Goal: Task Accomplishment & Management: Complete application form

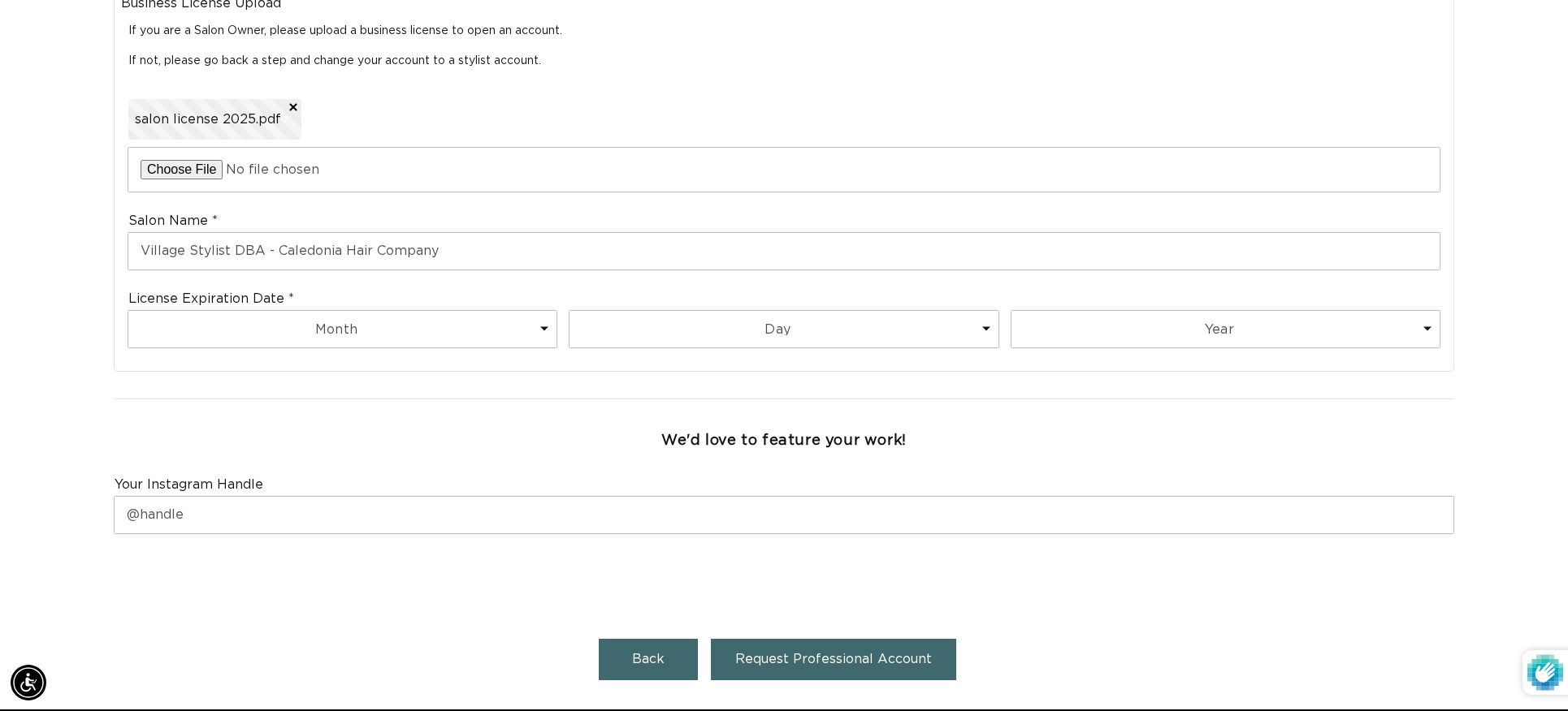
scroll to position [0, 1445]
type input "Village Stylist DBA - Caledonia Hair Company"
click at [482, 326] on select "Month 1 2 3 4 5 6 7 8 9 10 11 12" at bounding box center [342, 329] width 428 height 36
select select "9"
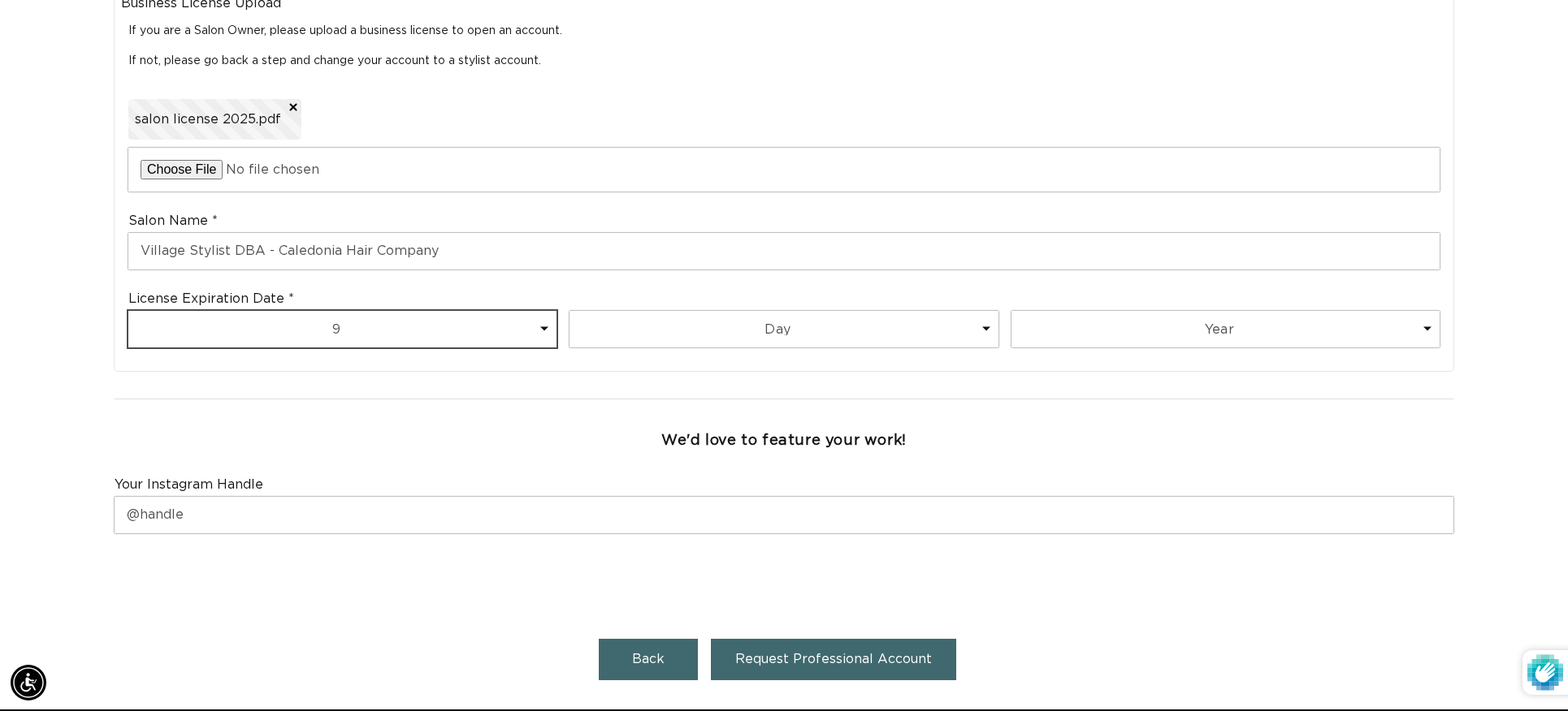
click at [128, 311] on select "Month 1 2 3 4 5 6 7 8 9 10 11 12" at bounding box center [342, 329] width 428 height 36
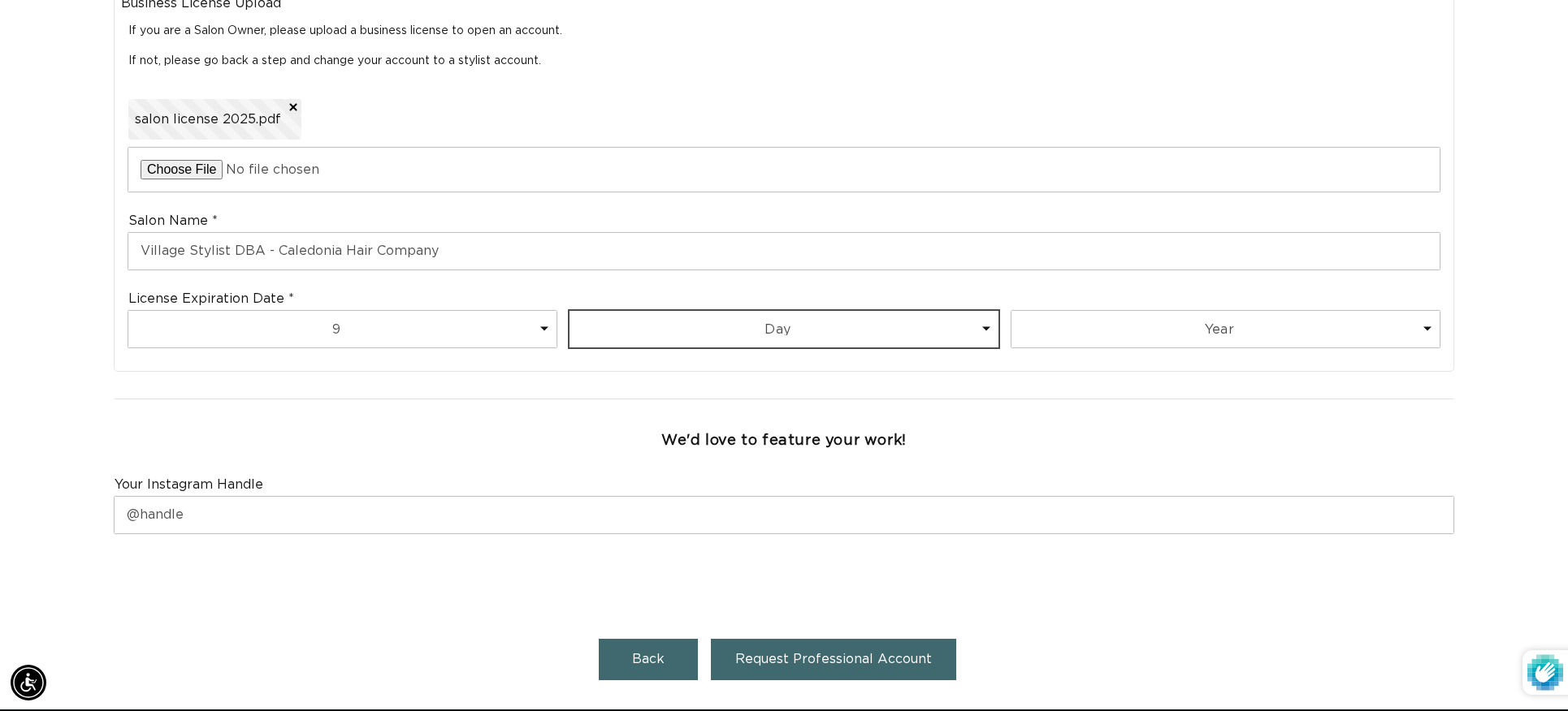
click at [651, 335] on select "Day 1 2 3 4 5 6 7 8 9 10 11 12 13 14 15 16 17 18 19 20 21 22 23 24 25 26 27 28 …" at bounding box center [784, 329] width 428 height 36
click at [570, 311] on select "Day 1 2 3 4 5 6 7 8 9 10 11 12 13 14 15 16 17 18 19 20 21 22 23 24 25 26 27 28 …" at bounding box center [784, 329] width 428 height 36
click at [649, 323] on select "Day 1 2 3 4 5 6 7 8 9 10 11 12 13 14 15 16 17 18 19 20 21 22 23 24 25 26 27 28 …" at bounding box center [784, 329] width 428 height 36
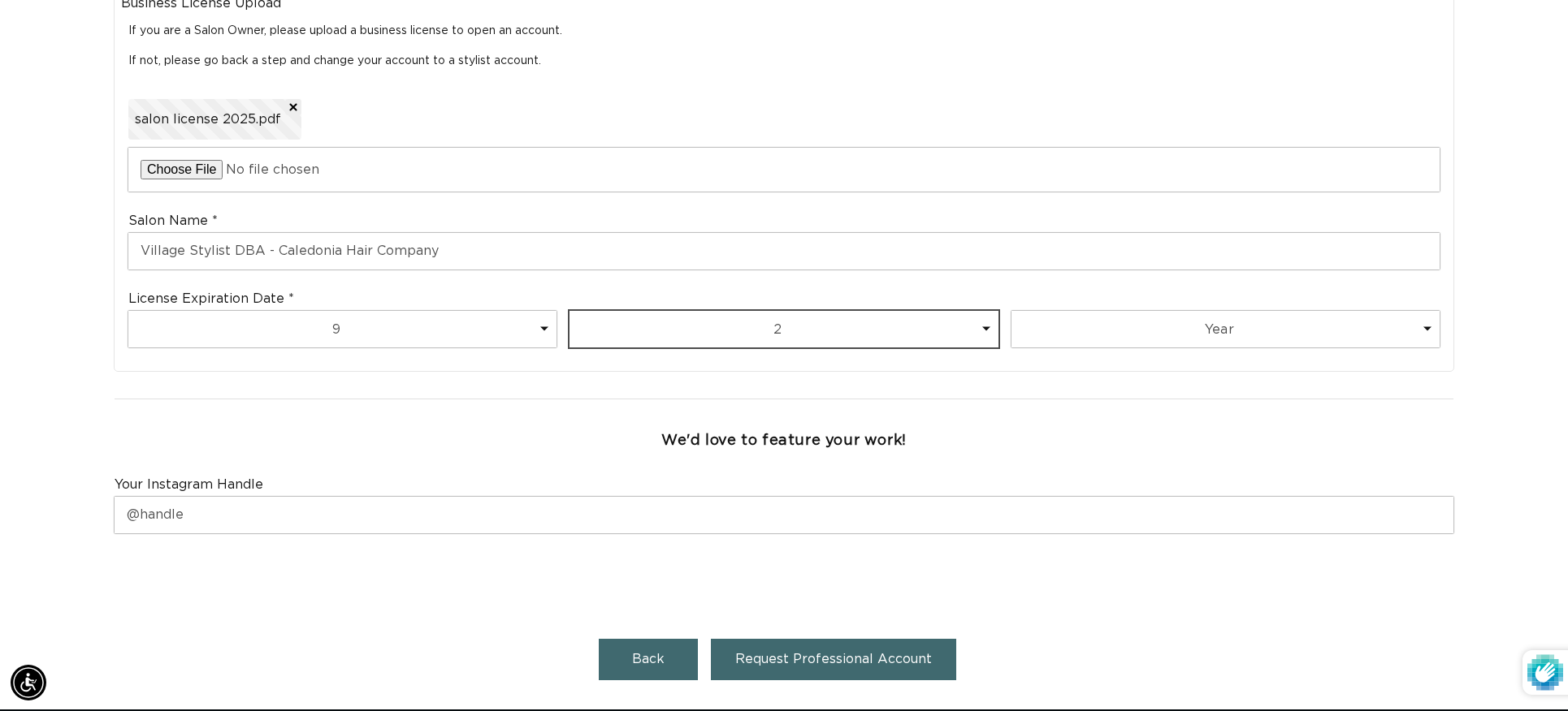
select select "3"
click at [570, 311] on select "Day 1 2 3 4 5 6 7 8 9 10 11 12 13 14 15 16 17 18 19 20 21 22 23 24 25 26 27 28 …" at bounding box center [784, 329] width 428 height 36
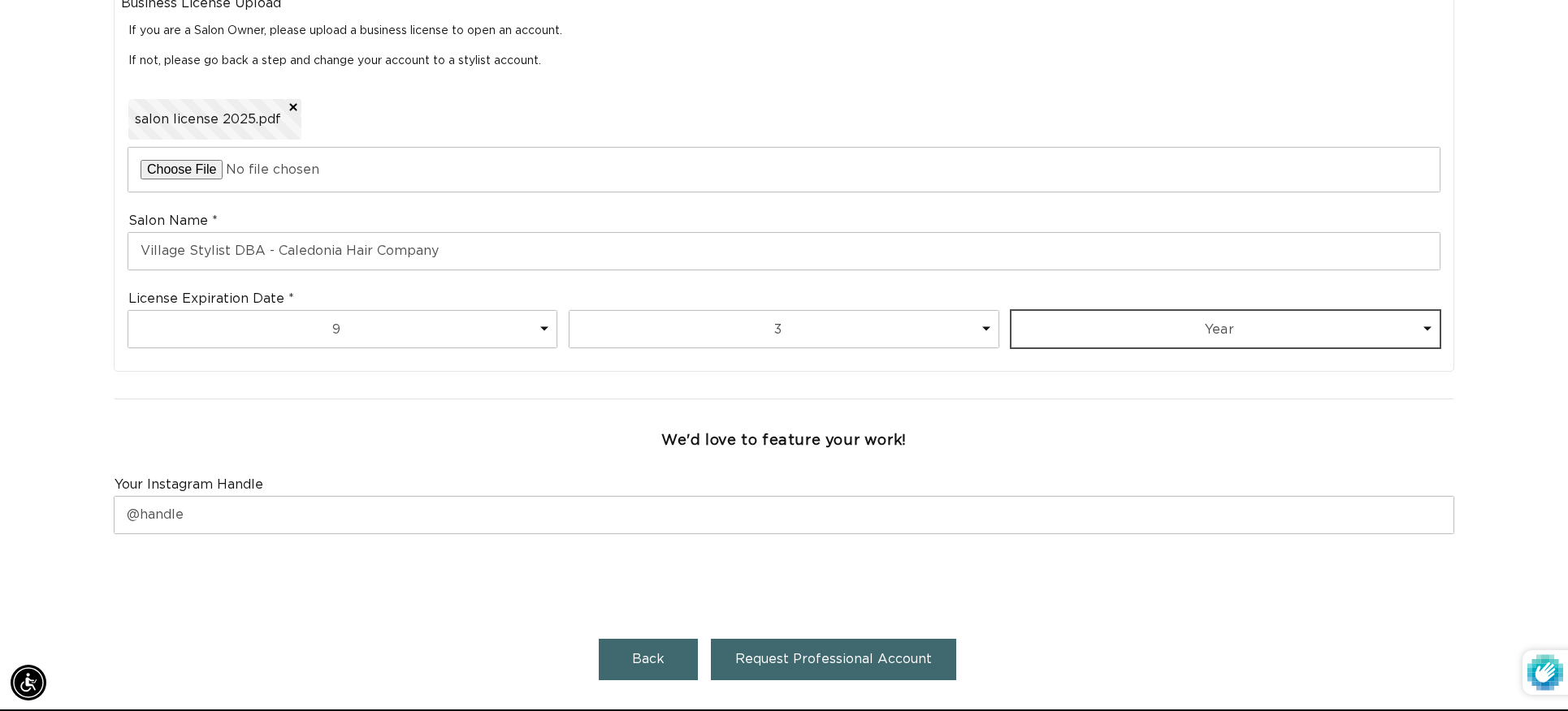
click at [1125, 336] on select "Year 2025 2026 2027 2028 2029 2030 2031 2032 2033 2034 2035 2036 2037 2038 2039…" at bounding box center [1226, 329] width 428 height 36
select select "2025"
click at [1012, 311] on select "Year 2025 2026 2027 2028 2029 2030 2031 2032 2033 2034 2035 2036 2037 2038 2039…" at bounding box center [1226, 329] width 428 height 36
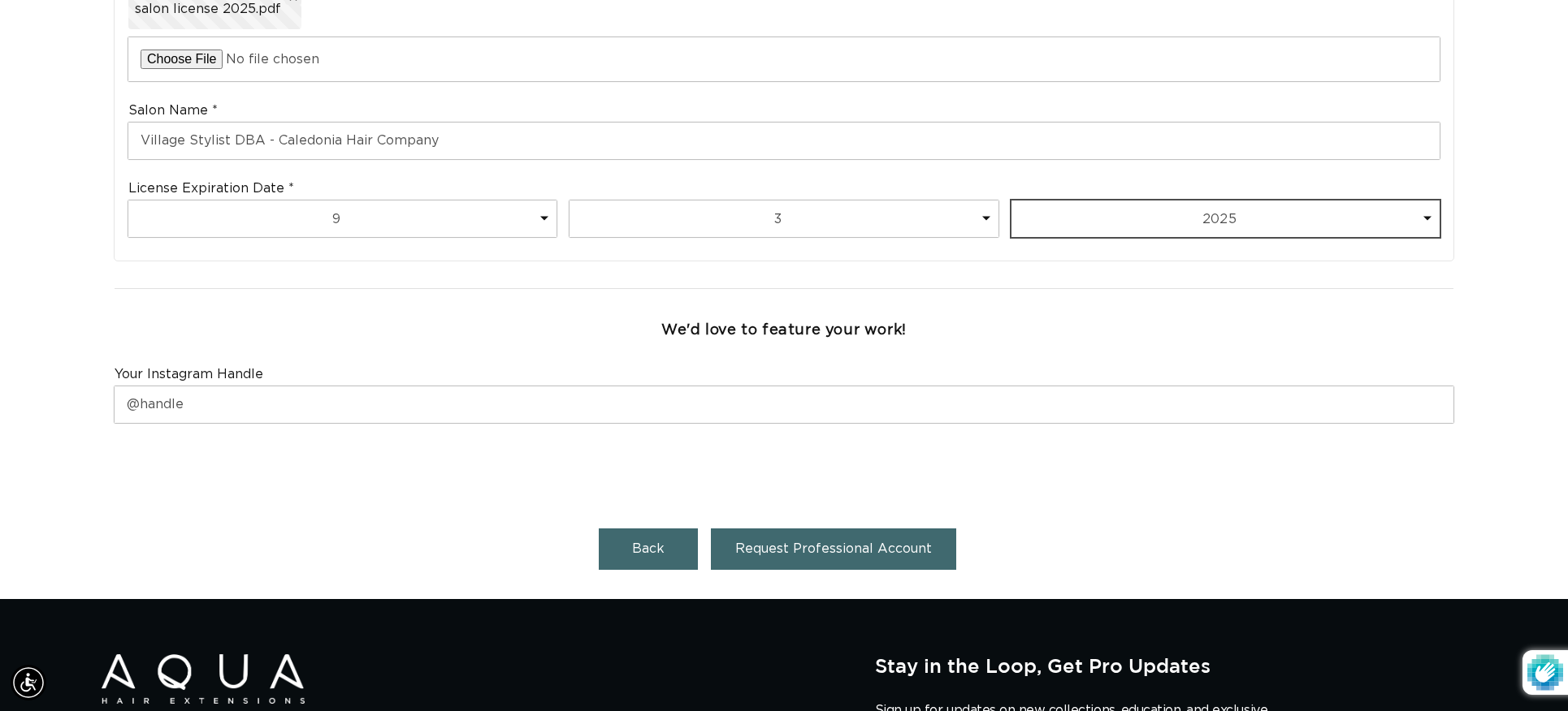
scroll to position [0, 0]
click at [857, 550] on span "Request Professional Account" at bounding box center [833, 549] width 197 height 13
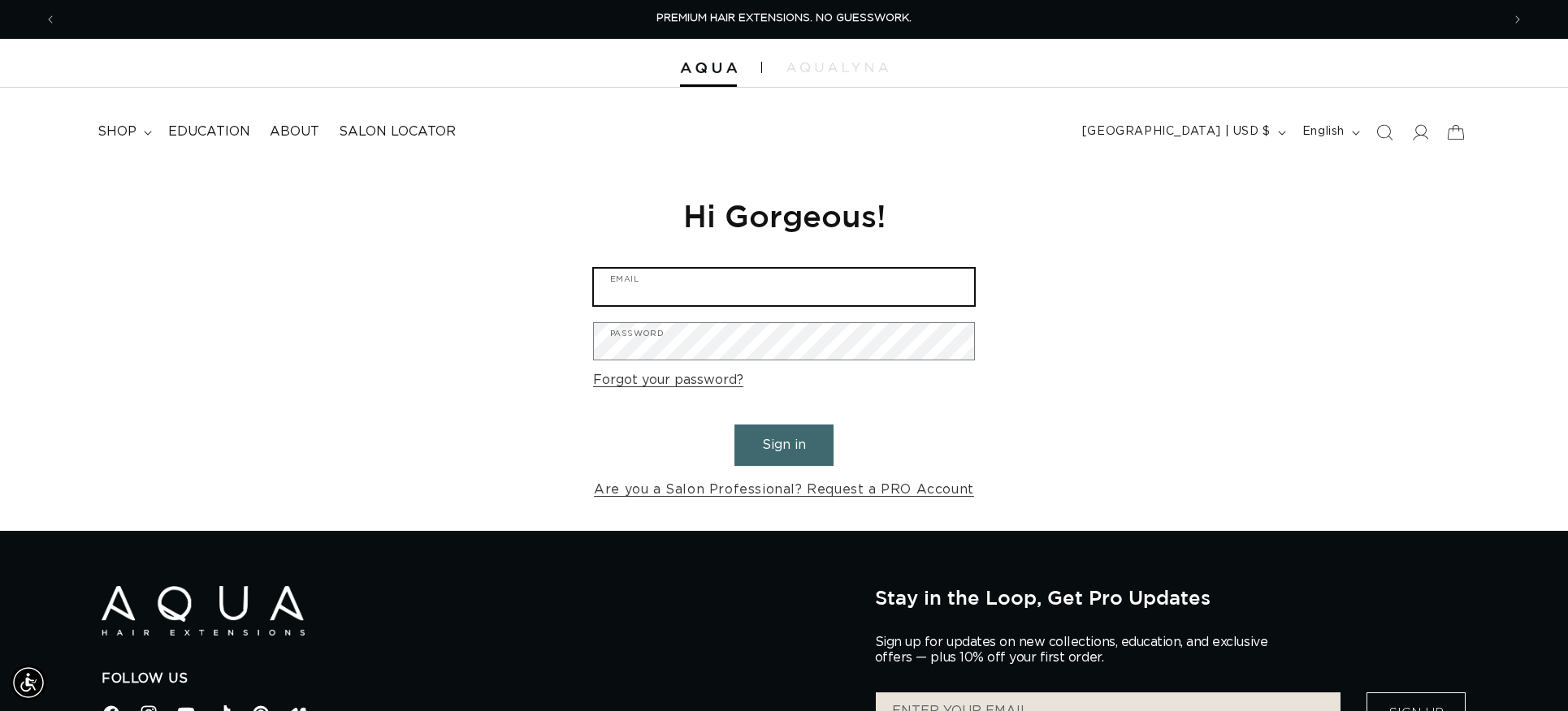
click at [758, 278] on input "Email" at bounding box center [783, 287] width 380 height 36
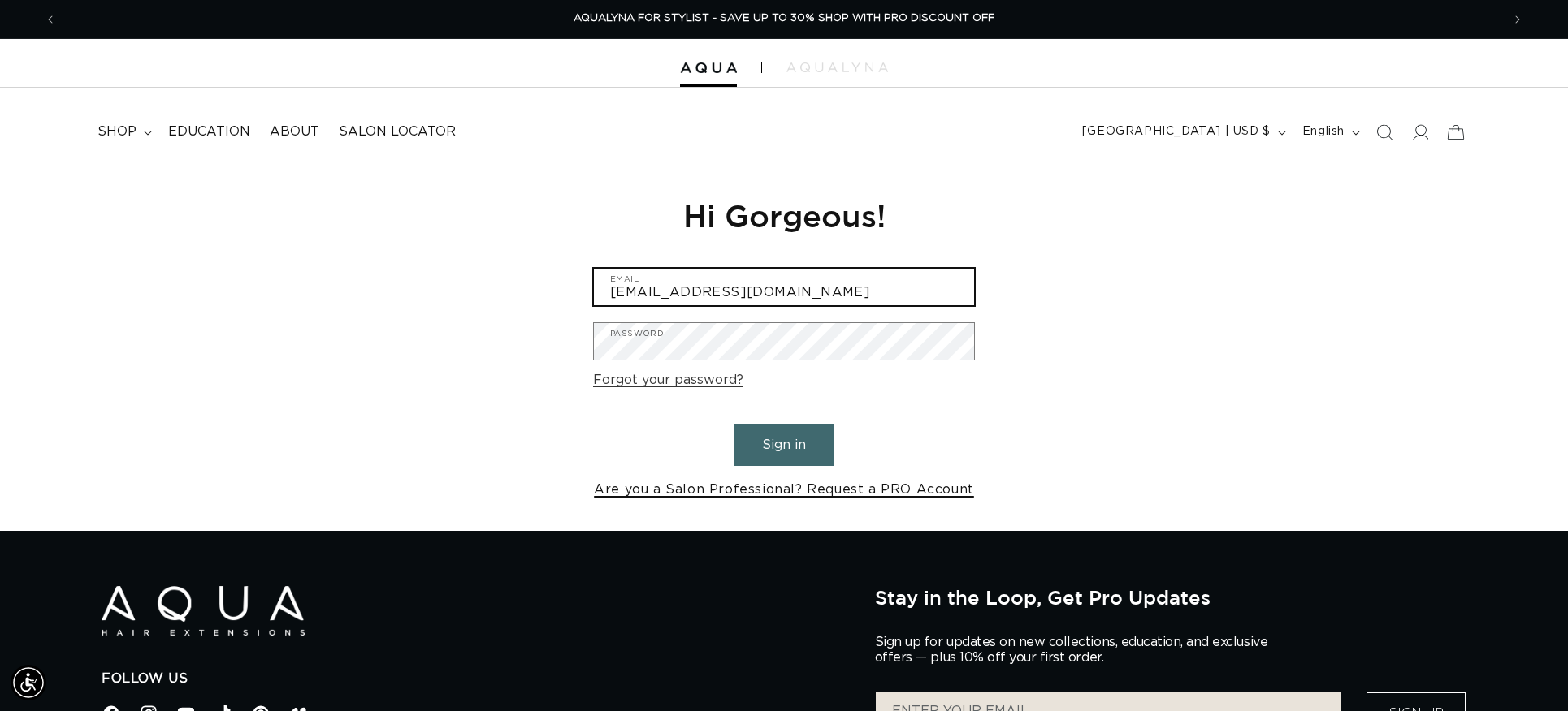
type input "[EMAIL_ADDRESS][DOMAIN_NAME]"
click at [916, 484] on link "Are you a Salon Professional? Request a PRO Account" at bounding box center [783, 490] width 380 height 24
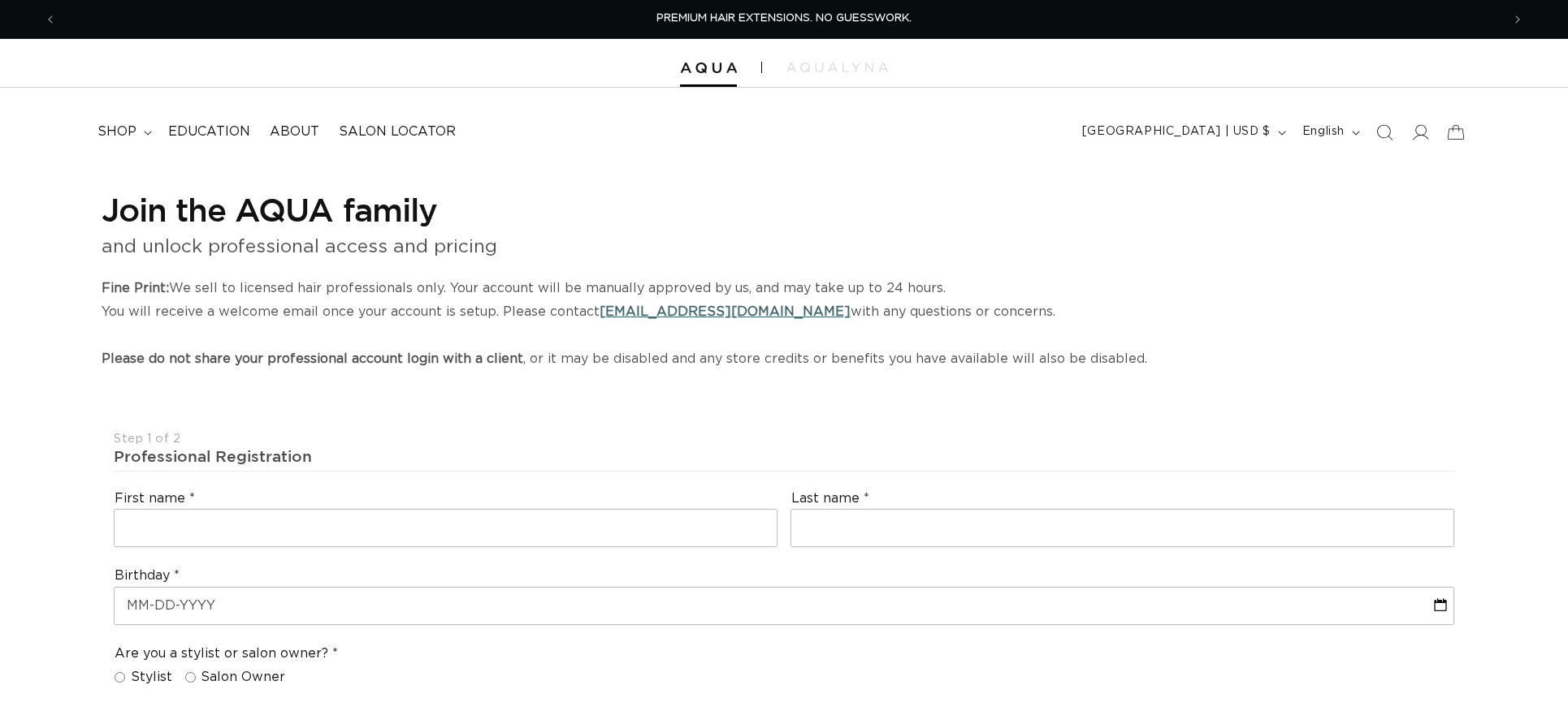
select select "US"
select select "[GEOGRAPHIC_DATA]"
